Goal: Task Accomplishment & Management: Use online tool/utility

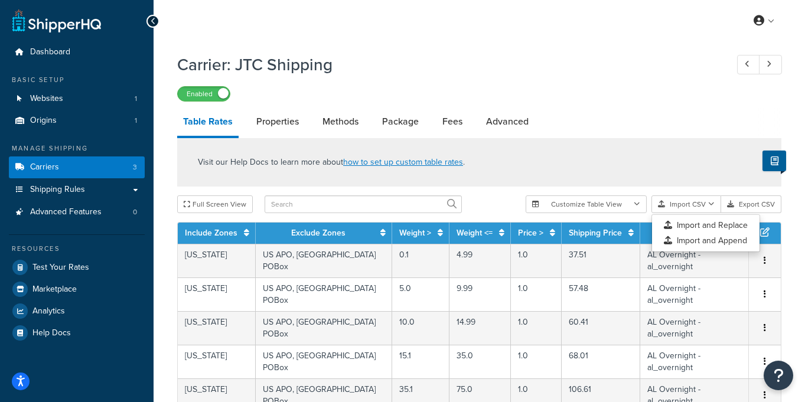
select select "25"
click at [694, 204] on button "Import CSV" at bounding box center [686, 204] width 70 height 18
click at [690, 213] on div "Customize Table View Show all columns Show selected columns Import CSV Import a…" at bounding box center [654, 204] width 256 height 18
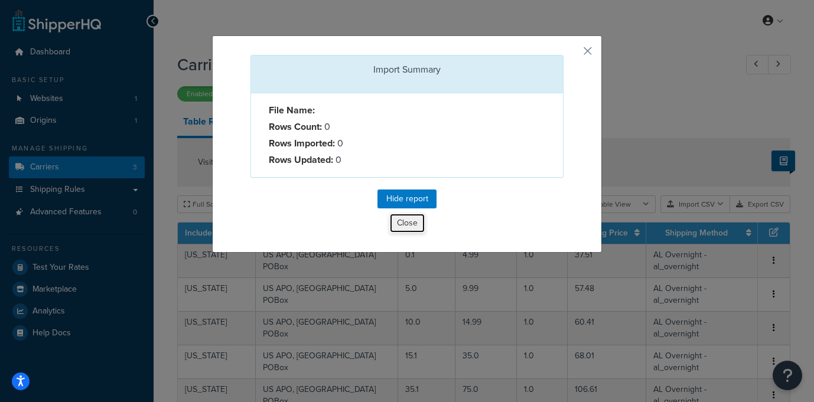
click at [399, 223] on button "Close" at bounding box center [407, 223] width 36 height 20
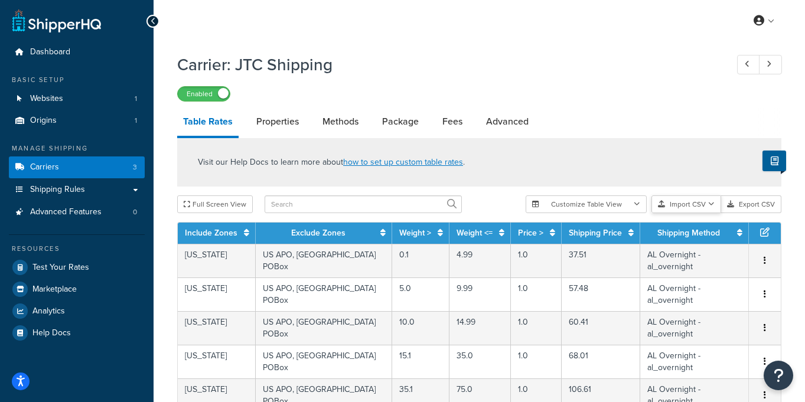
click at [675, 202] on button "Import CSV" at bounding box center [686, 204] width 70 height 18
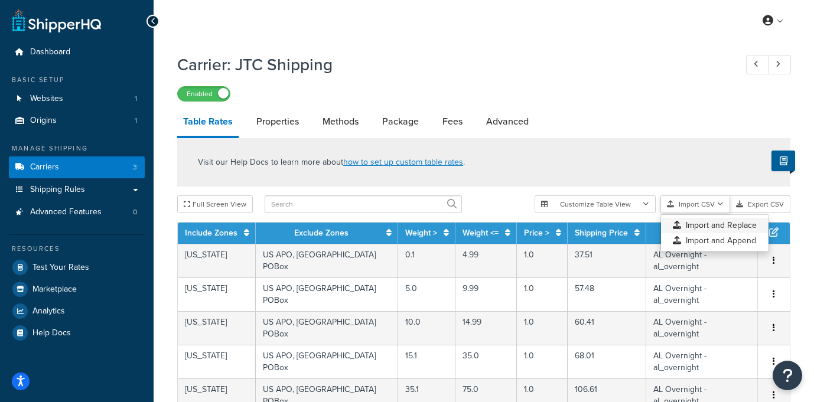
click at [700, 213] on div "Customize Table View Show all columns Show selected columns Import CSV Import a…" at bounding box center [662, 204] width 256 height 18
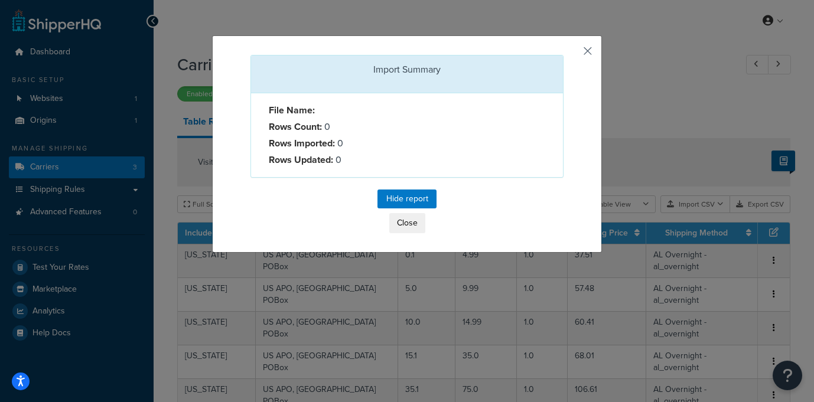
click at [563, 55] on button "button" at bounding box center [561, 56] width 3 height 3
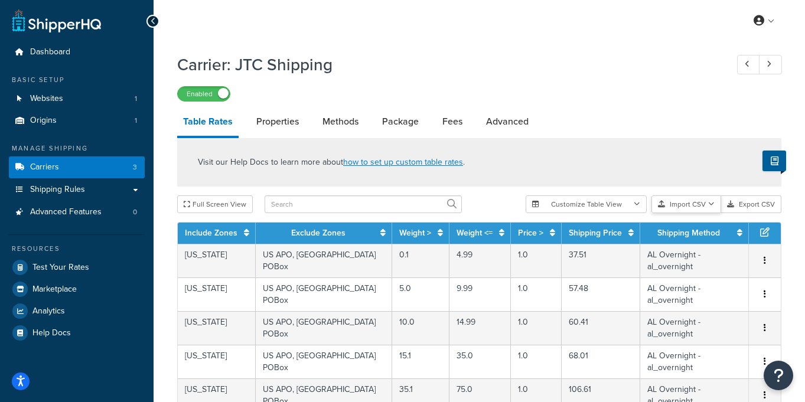
click at [710, 203] on icon "button" at bounding box center [711, 204] width 6 height 7
click at [712, 213] on div "Customize Table View Show all columns Show selected columns Import CSV Import a…" at bounding box center [654, 204] width 256 height 18
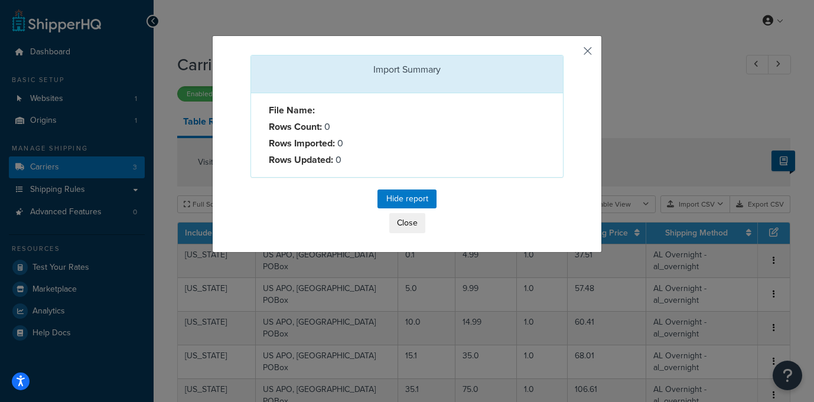
click at [563, 56] on button "button" at bounding box center [561, 56] width 3 height 3
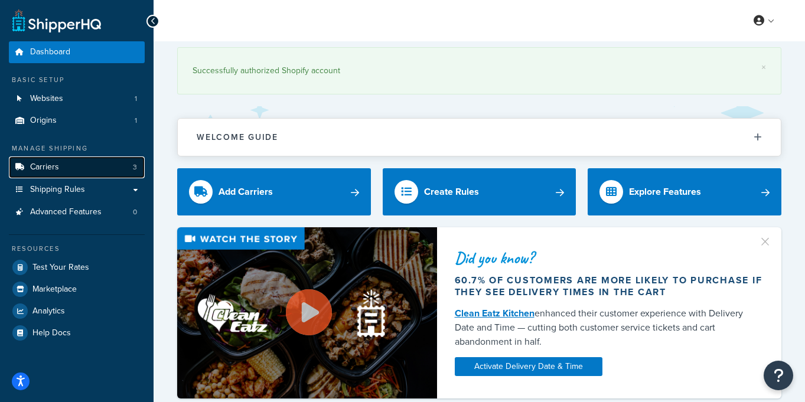
click at [60, 168] on link "Carriers 3" at bounding box center [77, 167] width 136 height 22
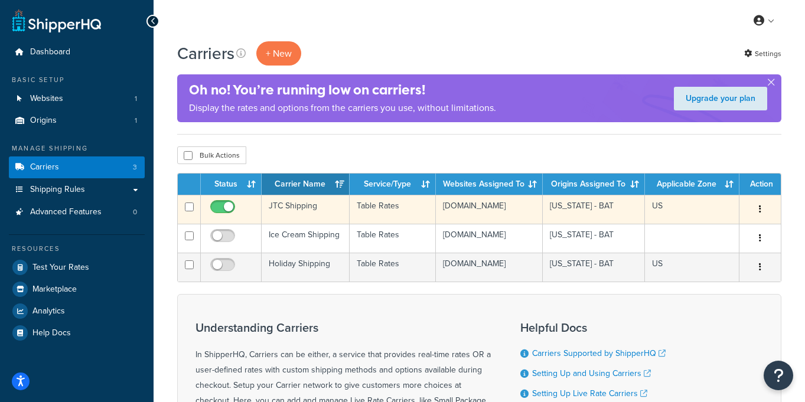
click at [306, 213] on td "JTC Shipping" at bounding box center [306, 209] width 88 height 29
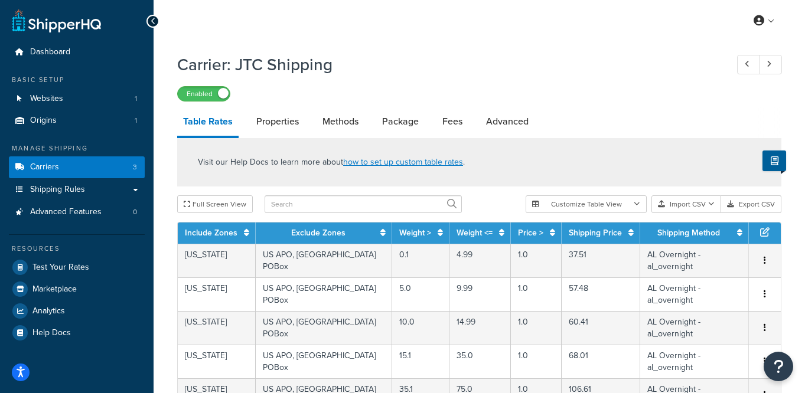
select select "25"
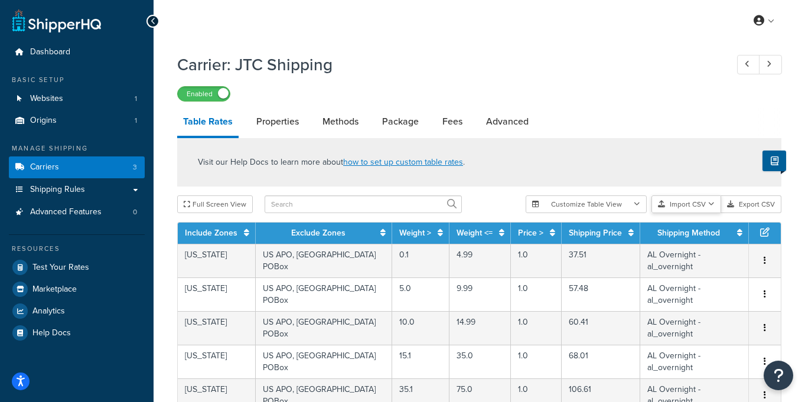
click at [692, 203] on button "Import CSV" at bounding box center [686, 204] width 70 height 18
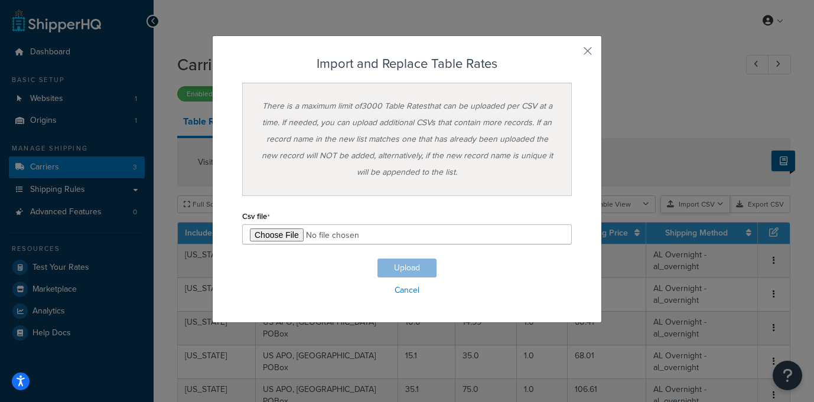
click at [696, 213] on div "Customize Table View Show all columns Show selected columns Import CSV Import a…" at bounding box center [662, 204] width 256 height 18
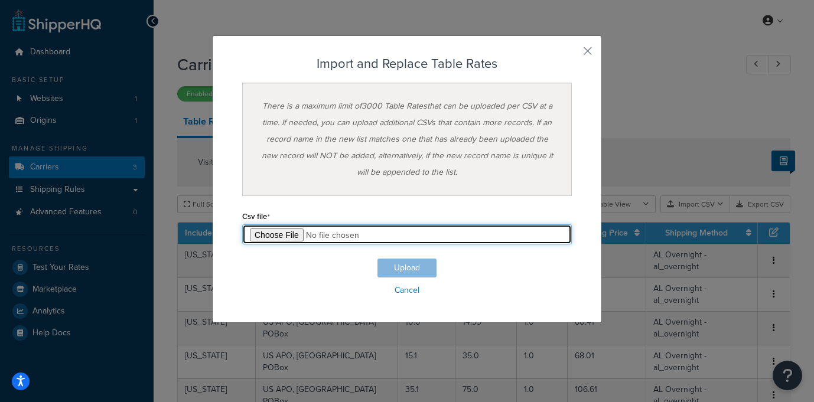
click at [266, 236] on input "file" at bounding box center [407, 234] width 330 height 20
type input "C:\fakepath\JTC Shipping - Ground - 10-7-25 - Table Rate Export-2025-10-07 0754…"
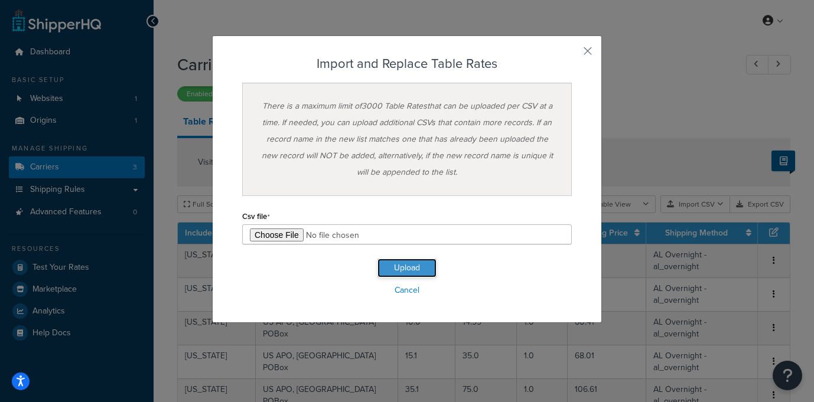
click at [405, 268] on button "Upload" at bounding box center [406, 268] width 59 height 19
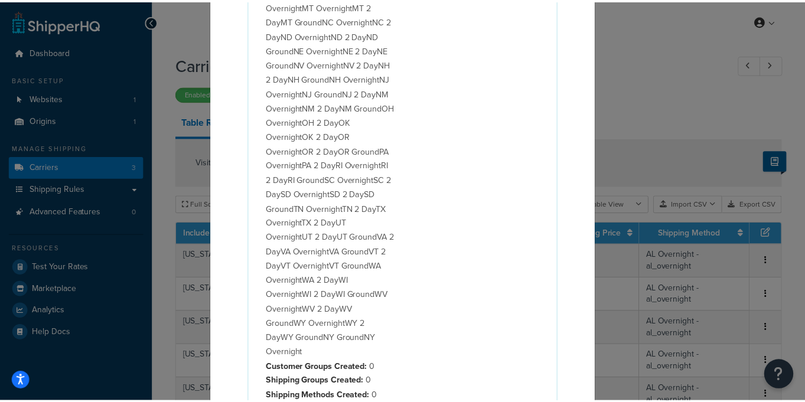
scroll to position [706, 0]
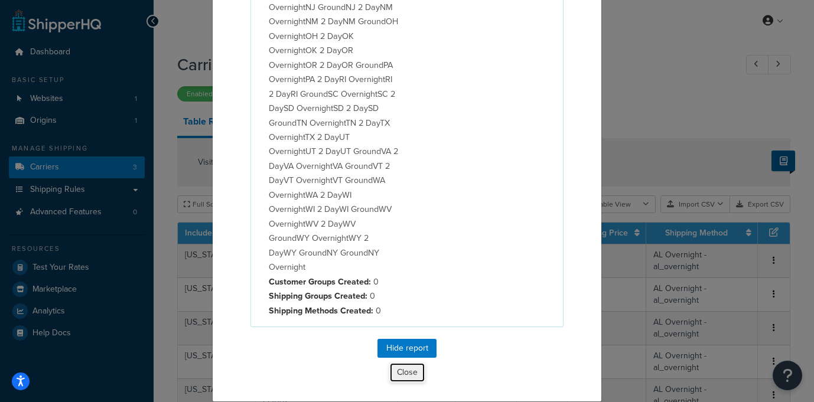
click at [397, 369] on button "Close" at bounding box center [407, 373] width 36 height 20
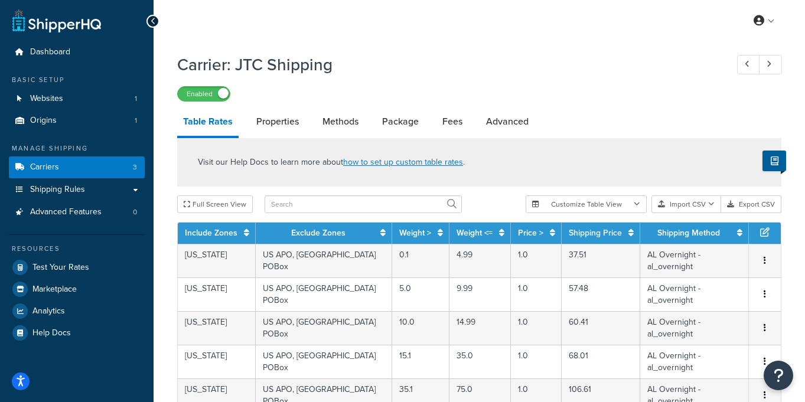
scroll to position [555, 0]
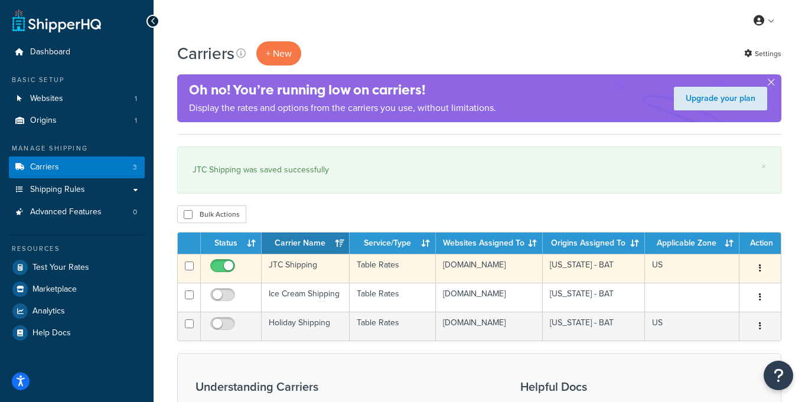
click at [306, 268] on td "JTC Shipping" at bounding box center [306, 268] width 88 height 29
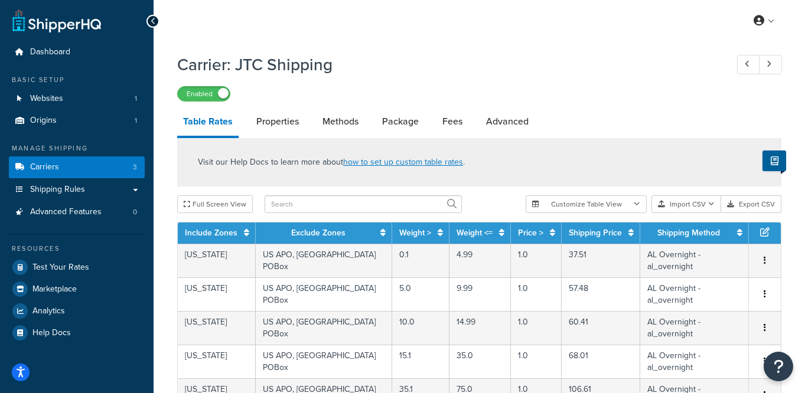
select select "25"
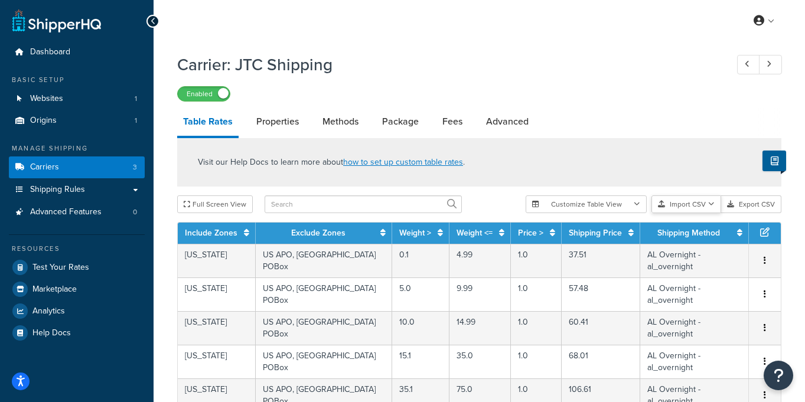
click at [680, 203] on button "Import CSV" at bounding box center [686, 204] width 70 height 18
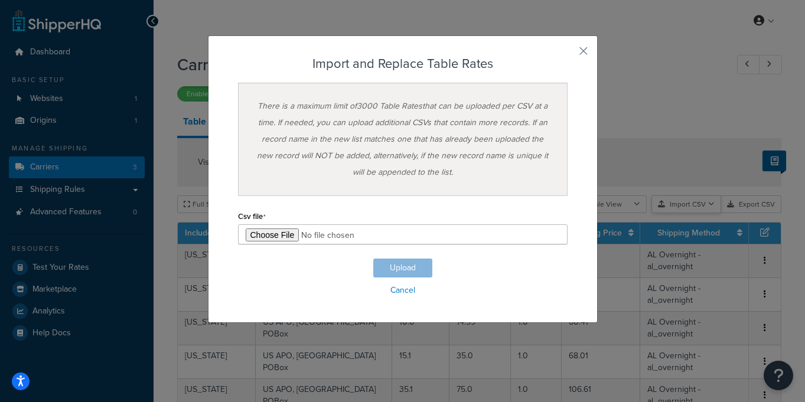
click at [694, 213] on div "Customize Table View Show all columns Show selected columns Import CSV Import a…" at bounding box center [654, 204] width 256 height 18
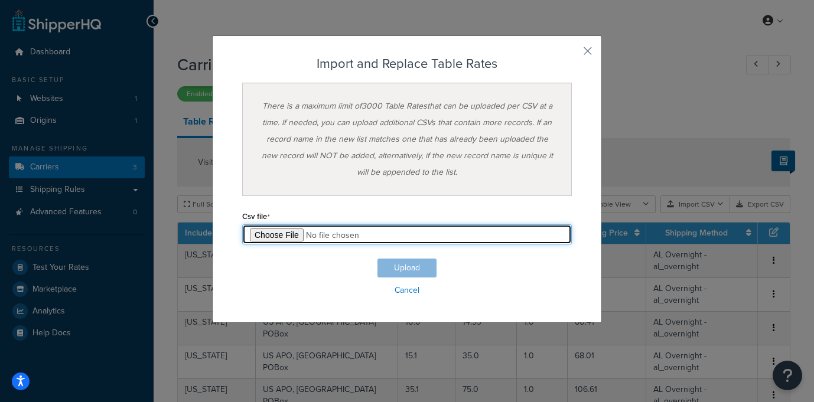
click at [275, 233] on input "file" at bounding box center [407, 234] width 330 height 20
type input "C:\fakepath\JTC Shipping - Ground - 10-7-25 - Table Rate Export-2025-10-07 0754…"
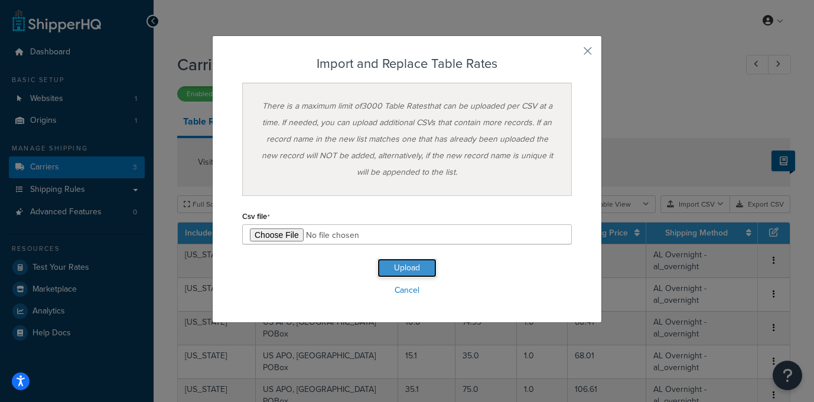
click at [406, 268] on button "Upload" at bounding box center [406, 268] width 59 height 19
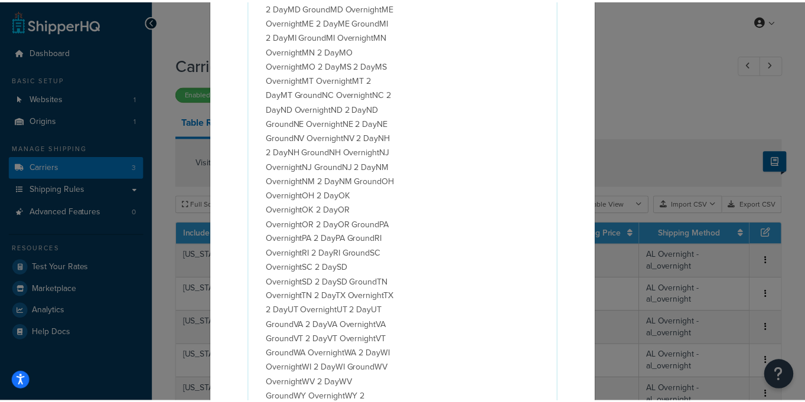
scroll to position [720, 0]
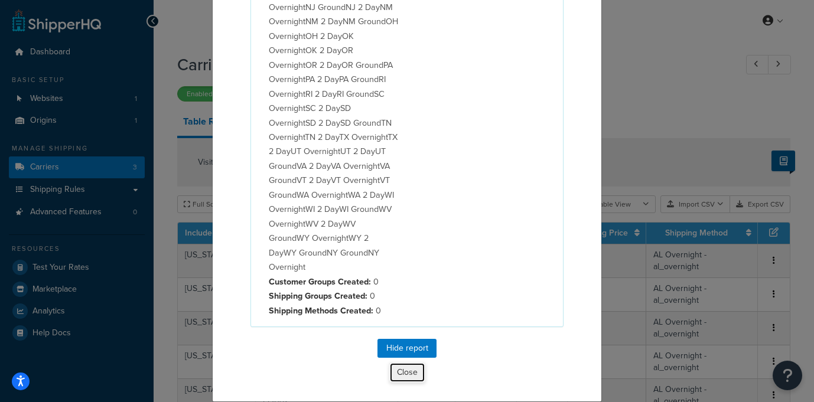
click at [397, 369] on button "Close" at bounding box center [407, 373] width 36 height 20
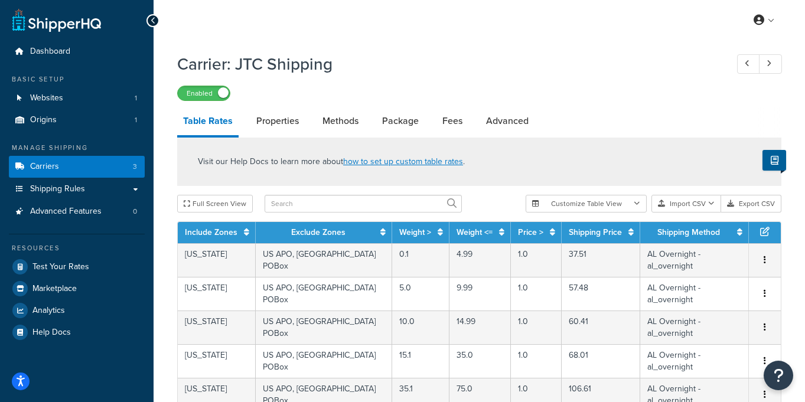
scroll to position [555, 0]
